Goal: Find contact information

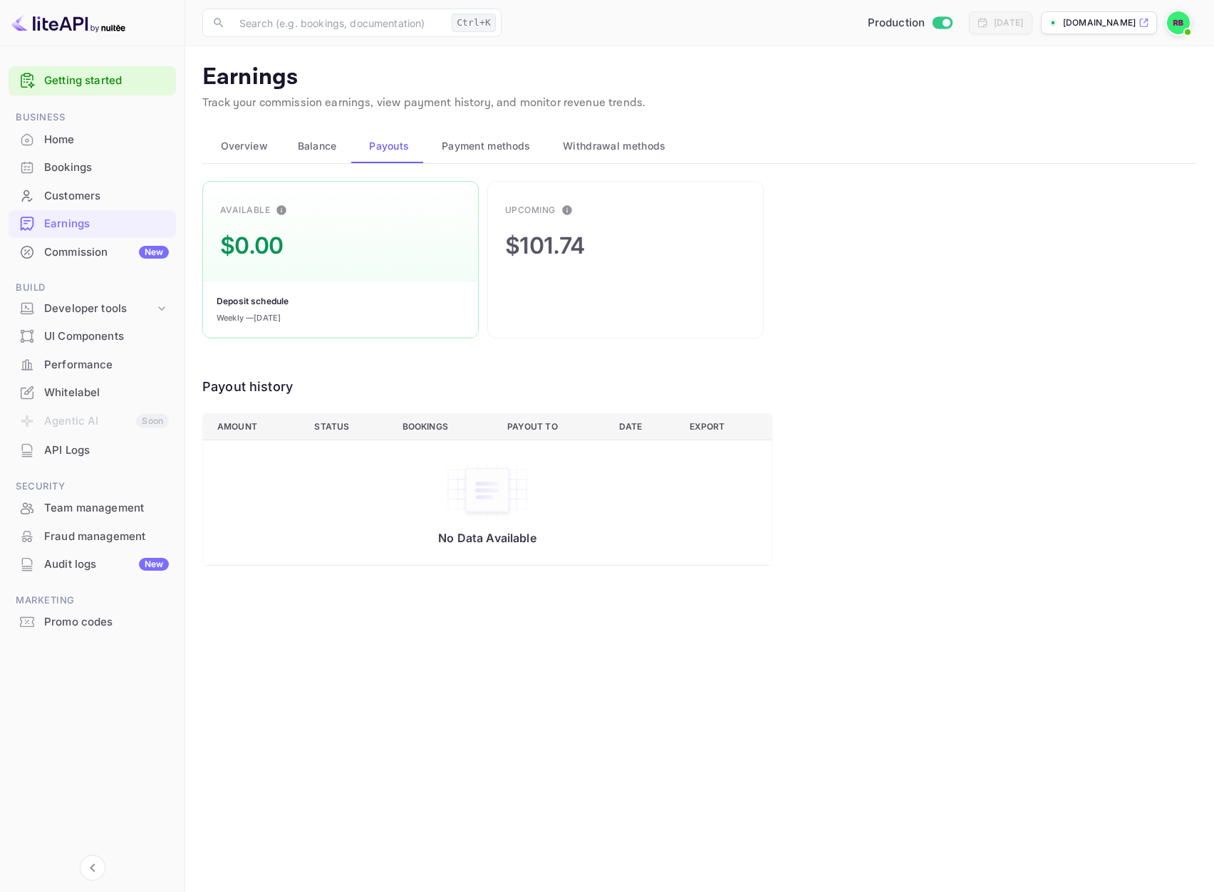
click at [78, 142] on div "Home" at bounding box center [106, 140] width 125 height 16
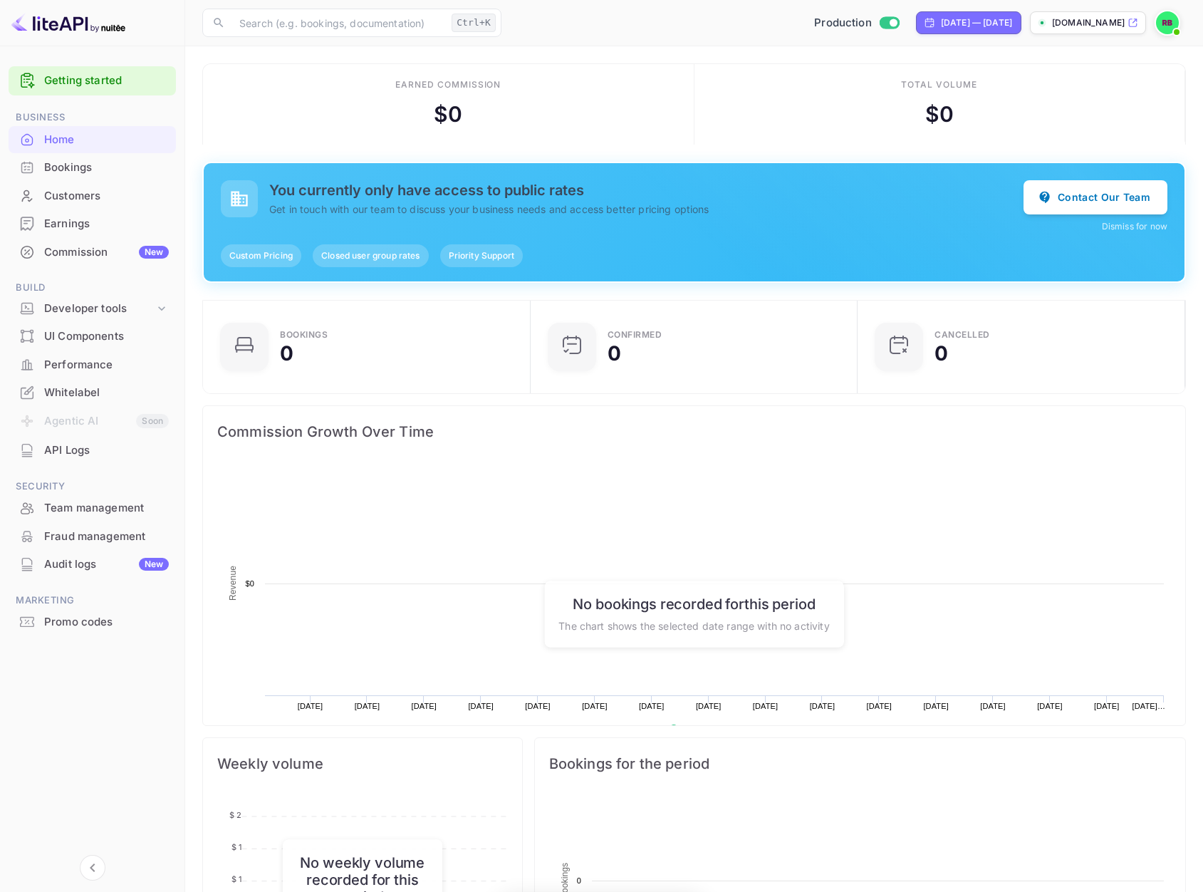
scroll to position [221, 308]
click at [67, 227] on div "Earnings" at bounding box center [106, 224] width 125 height 16
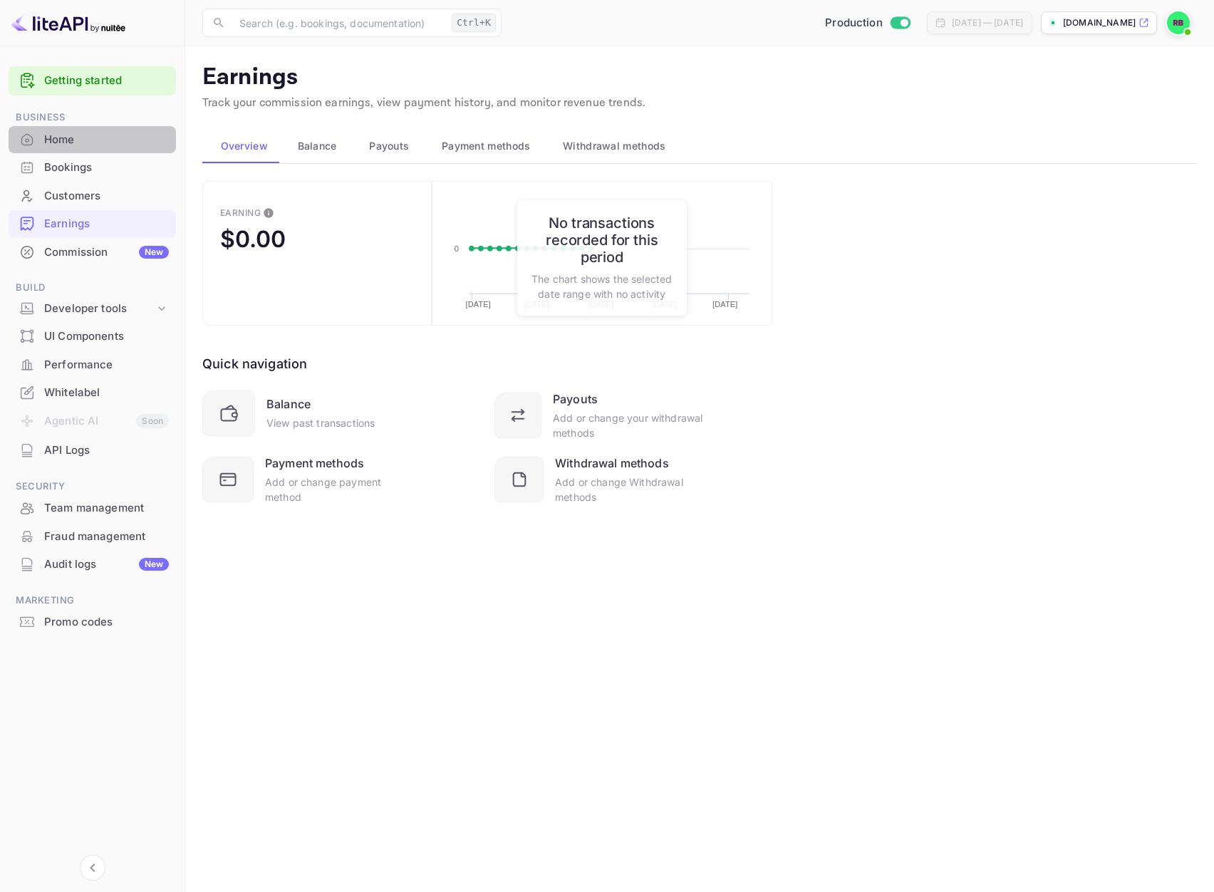
click at [66, 133] on div "Home" at bounding box center [106, 140] width 125 height 16
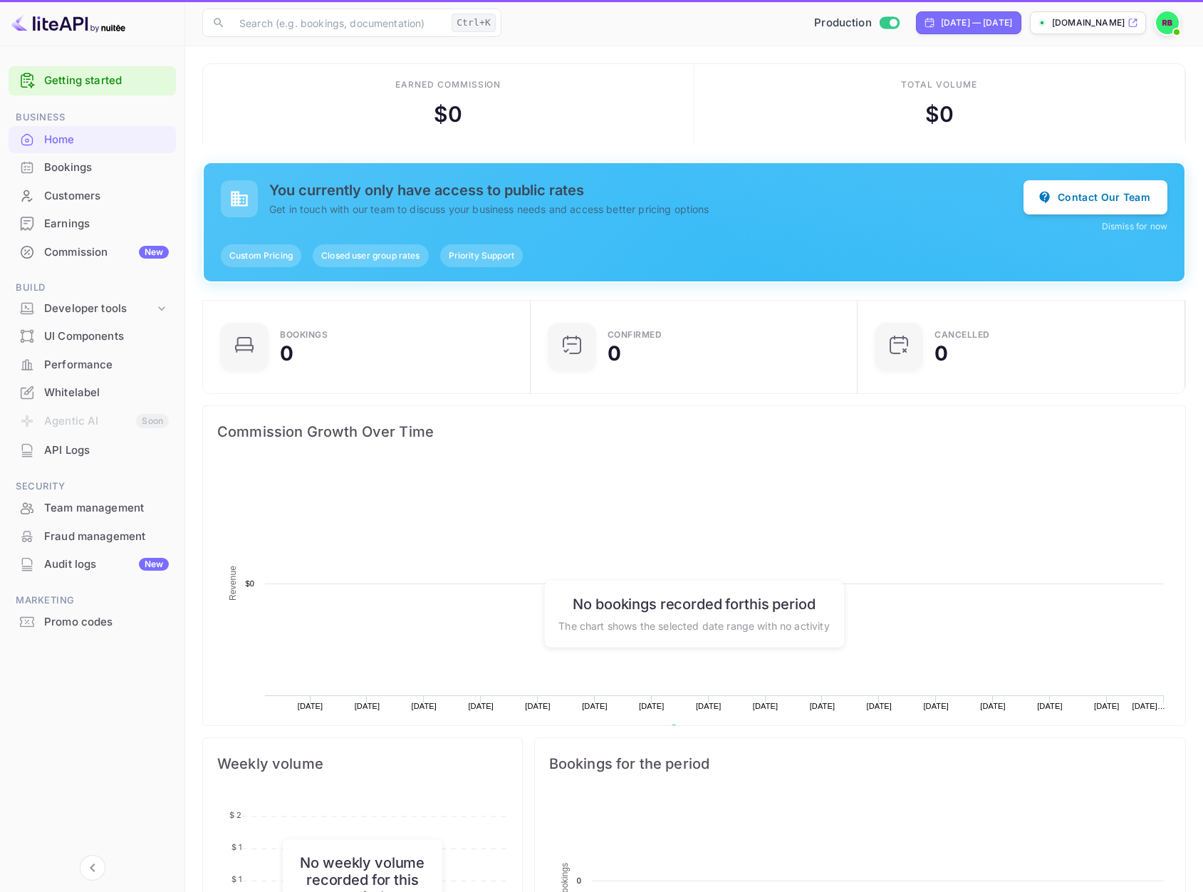
scroll to position [221, 308]
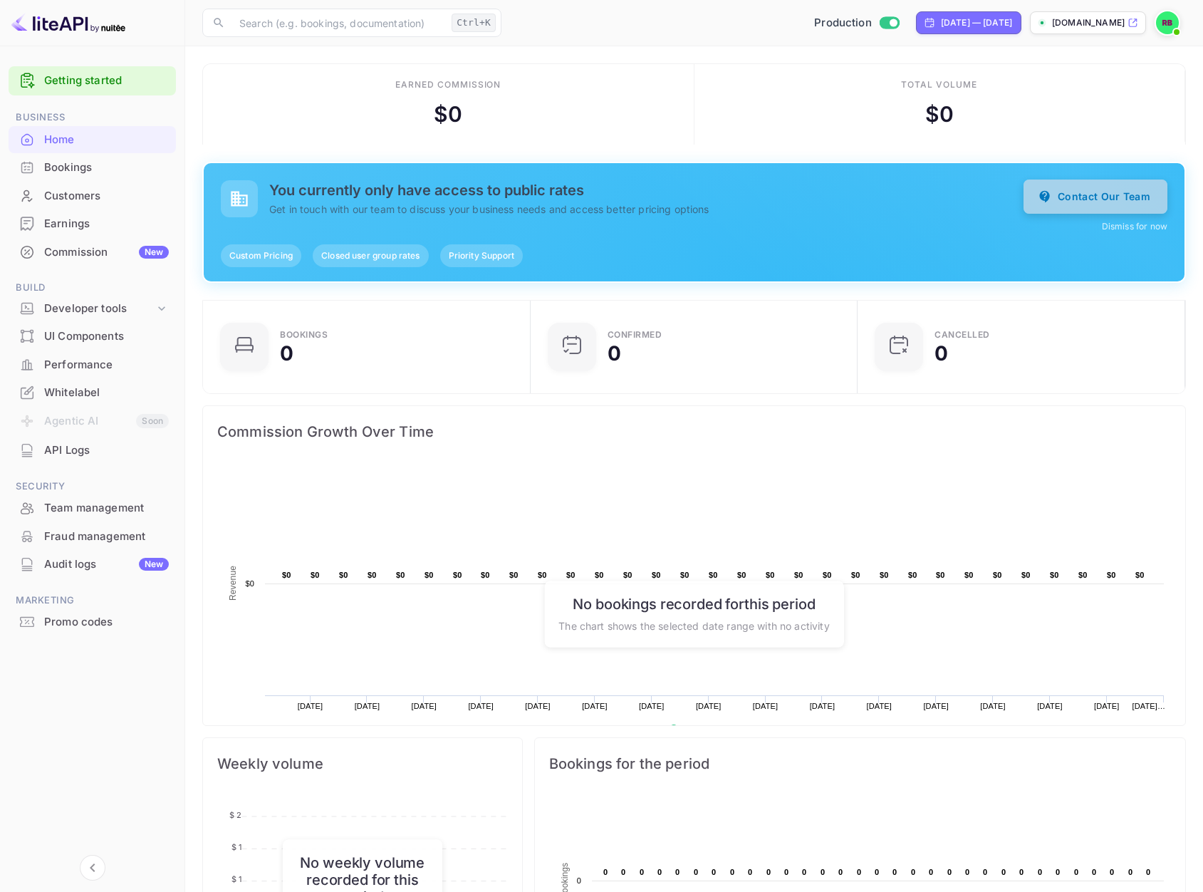
click at [1092, 195] on button "Contact Our Team" at bounding box center [1096, 197] width 144 height 34
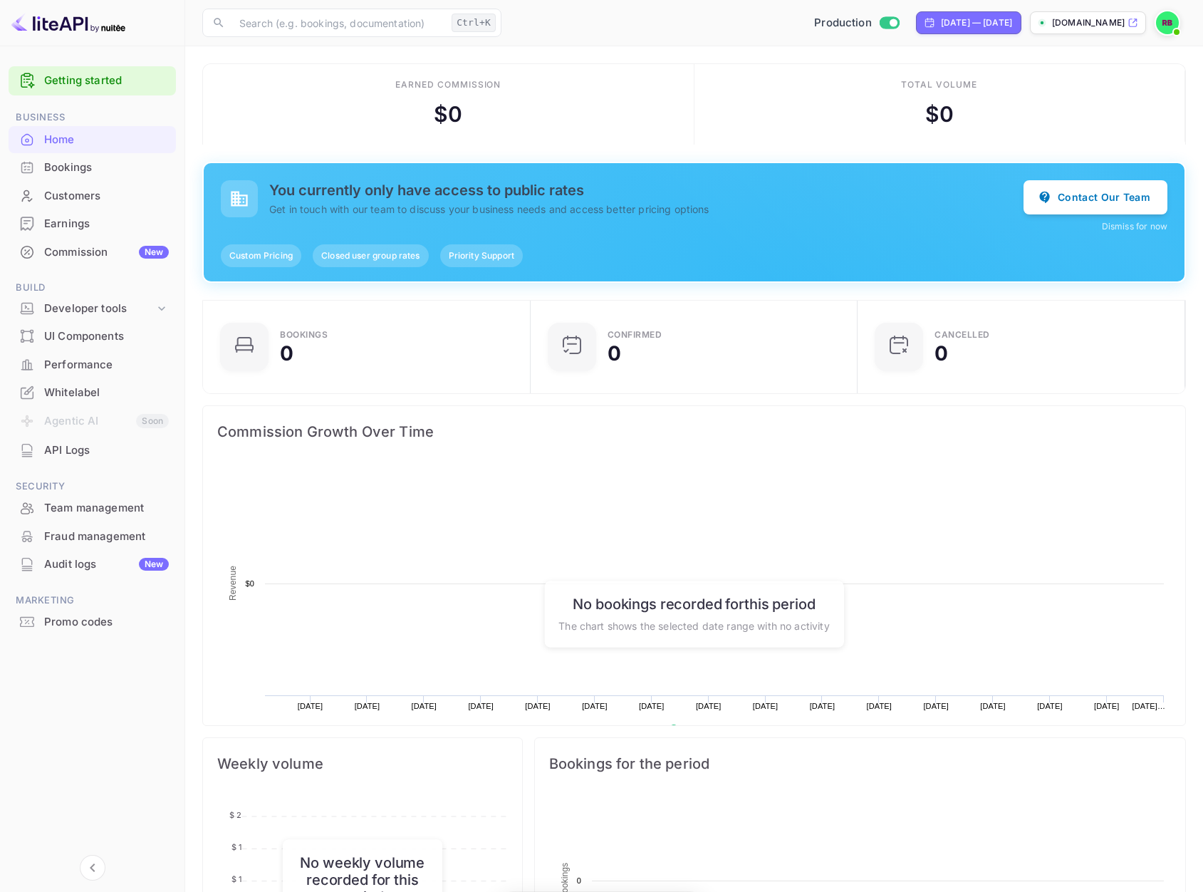
scroll to position [221, 308]
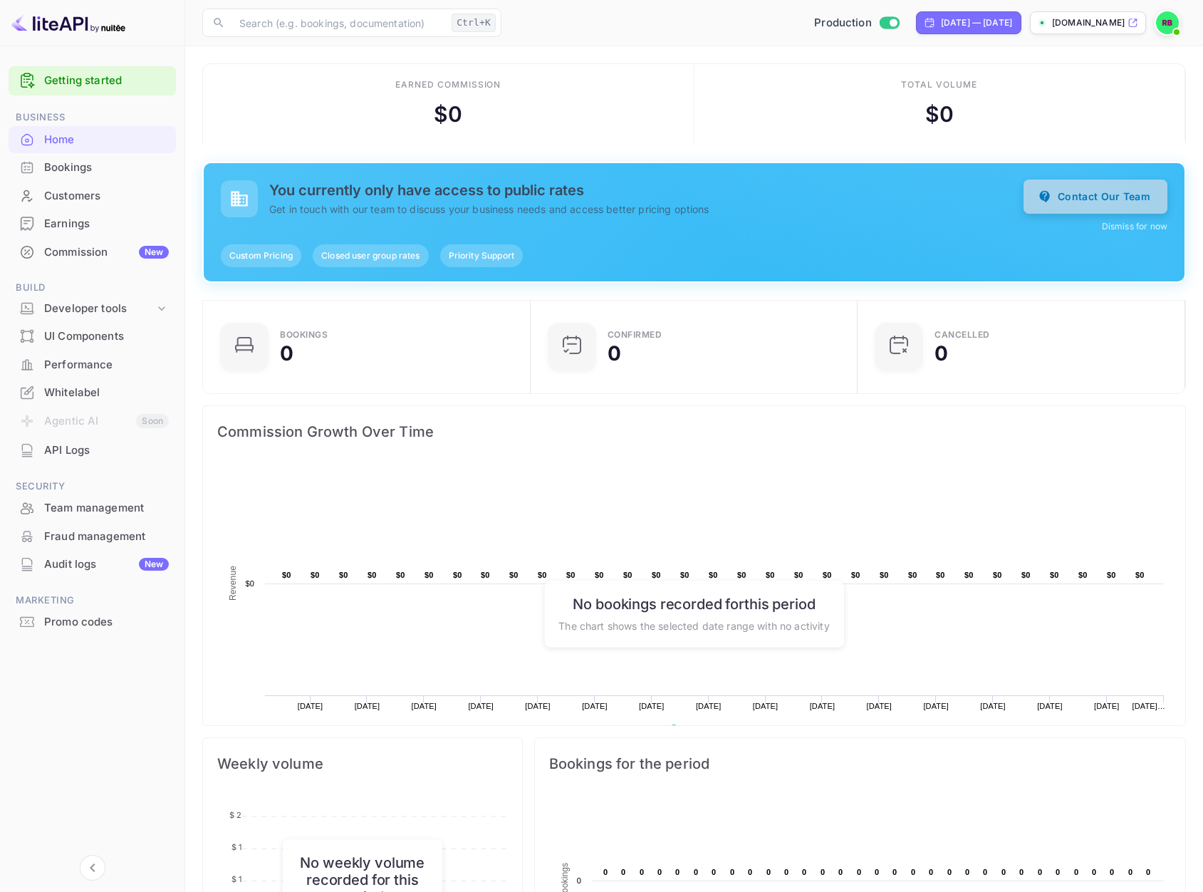
click at [1069, 194] on button "Contact Our Team" at bounding box center [1096, 197] width 144 height 34
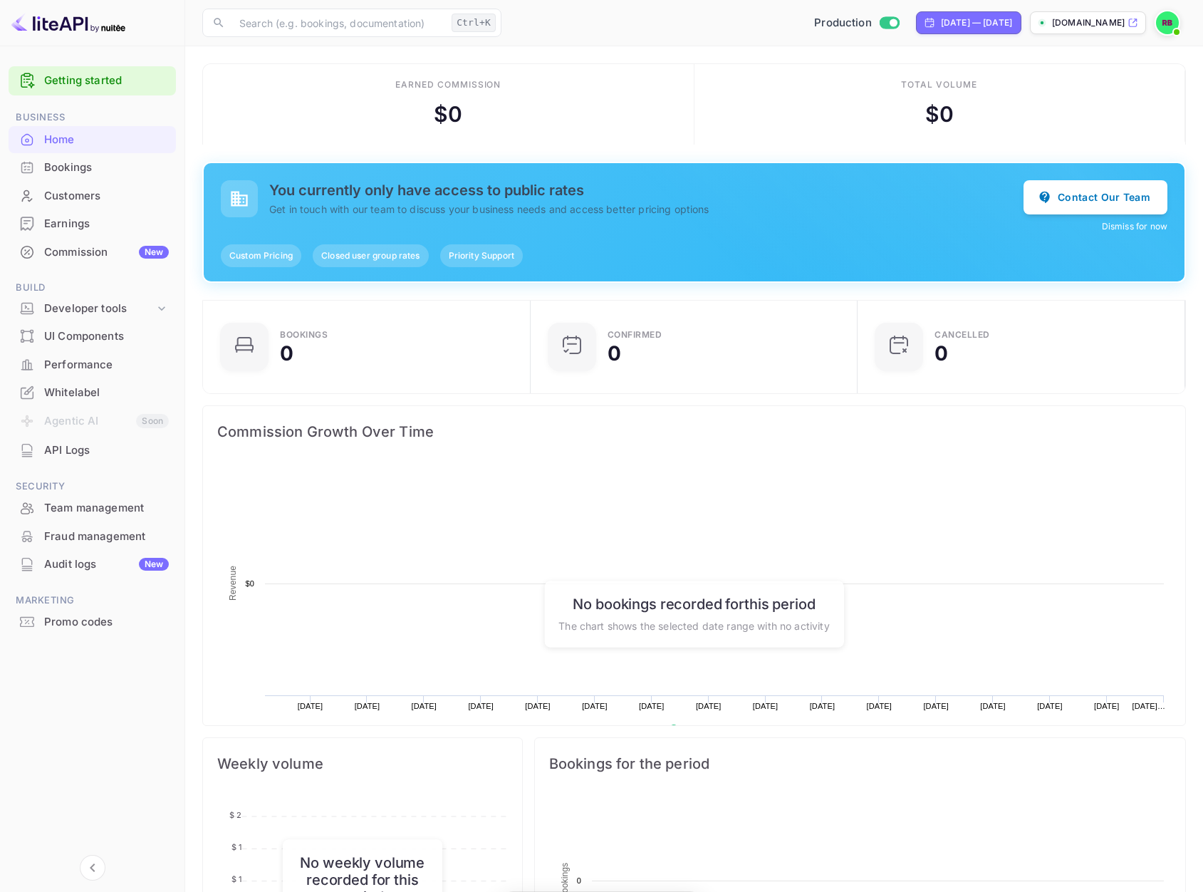
scroll to position [221, 308]
click at [1099, 194] on button "Contact Our Team" at bounding box center [1096, 197] width 144 height 34
click at [69, 218] on div "Earnings" at bounding box center [106, 224] width 125 height 16
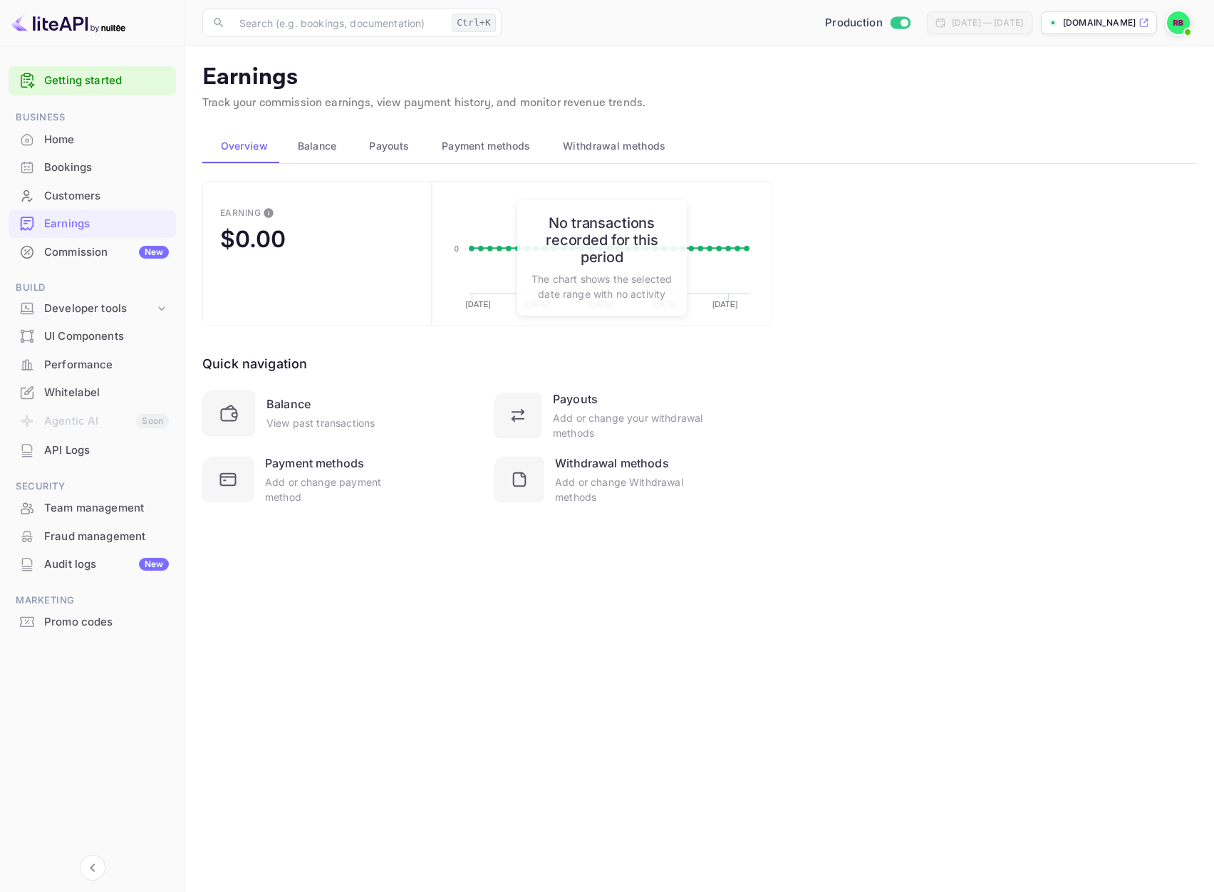
click at [328, 150] on span "Balance" at bounding box center [317, 146] width 39 height 17
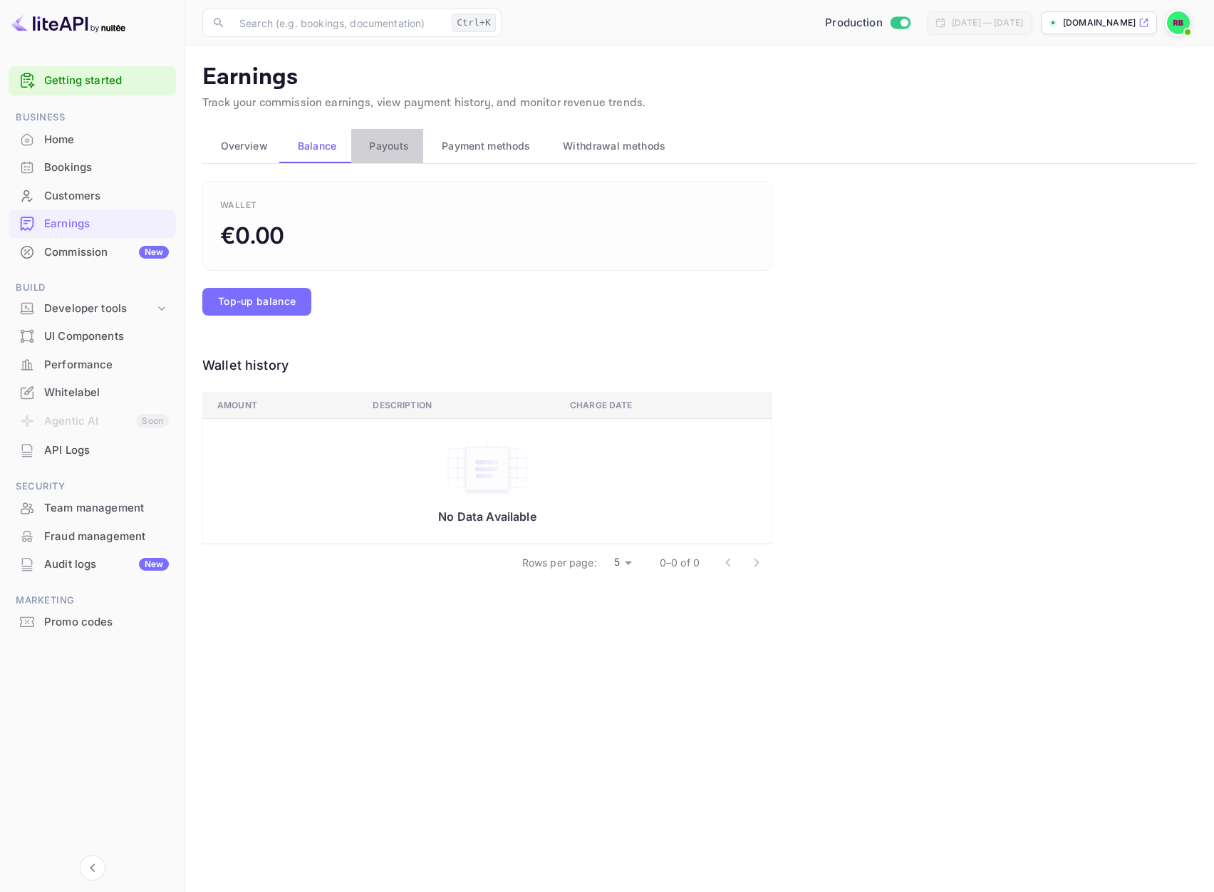
click at [414, 144] on button "Payouts" at bounding box center [387, 146] width 73 height 34
